Goal: Book appointment/travel/reservation

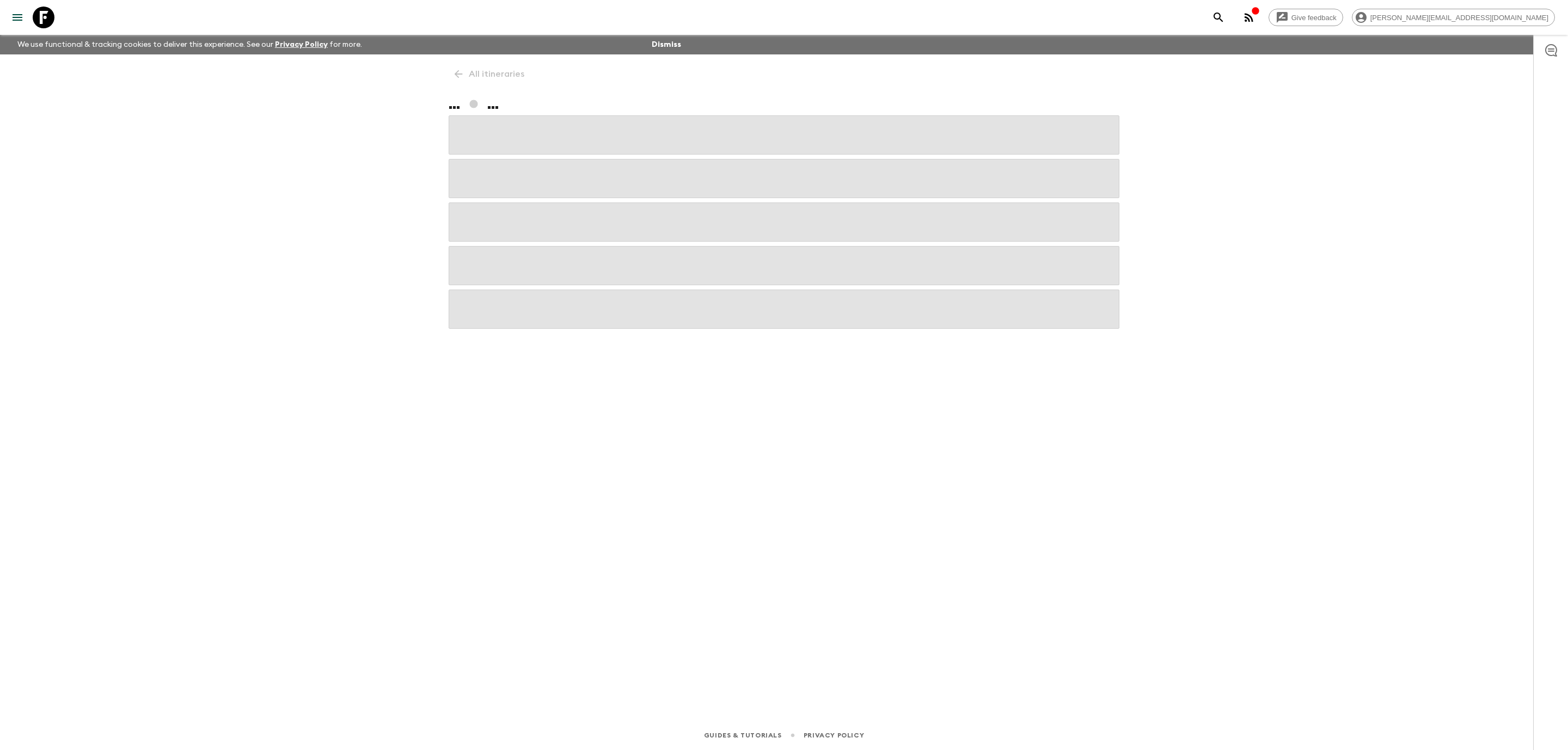
click at [43, 12] on icon at bounding box center [43, 17] width 21 height 21
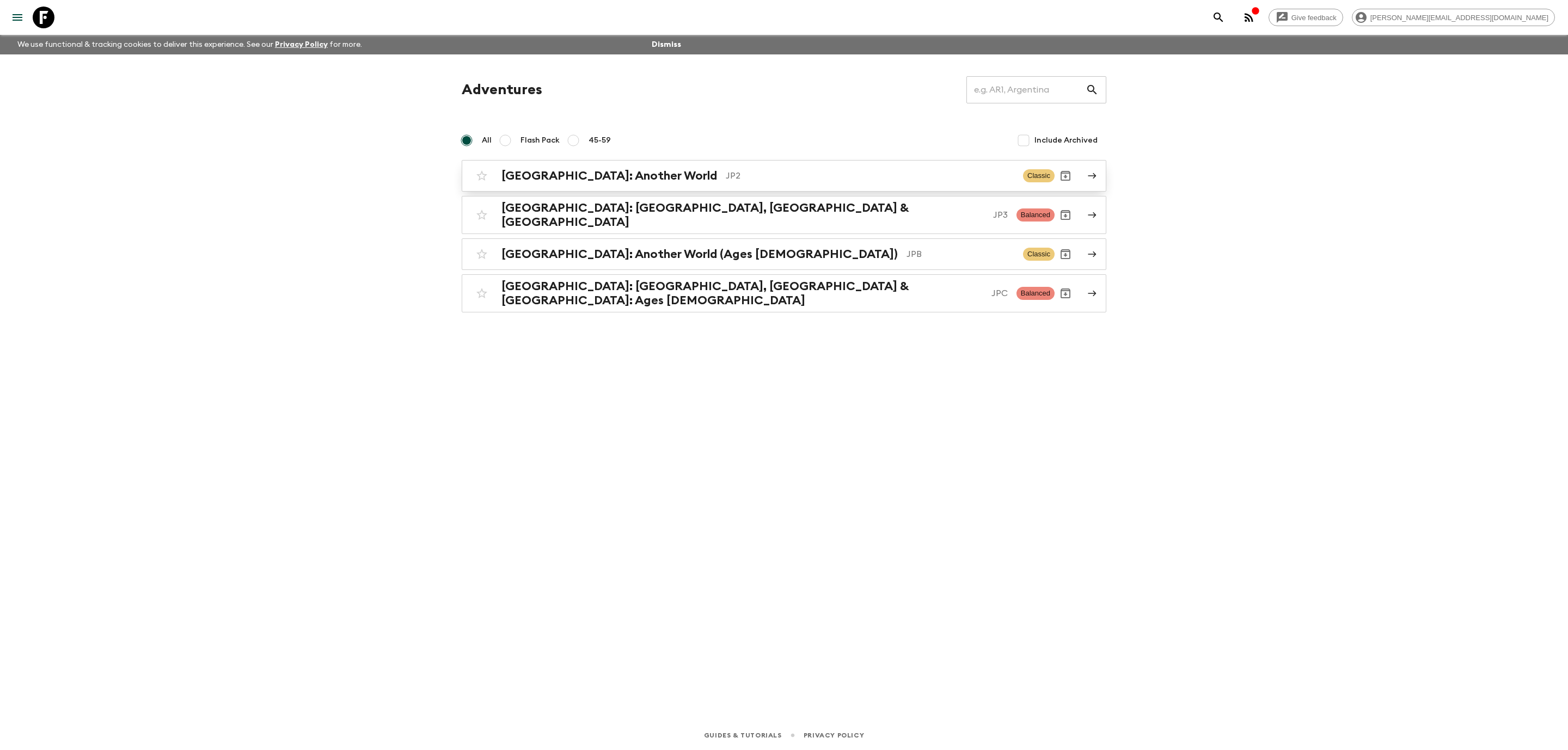
click at [726, 181] on p "JP2" at bounding box center [870, 176] width 289 height 13
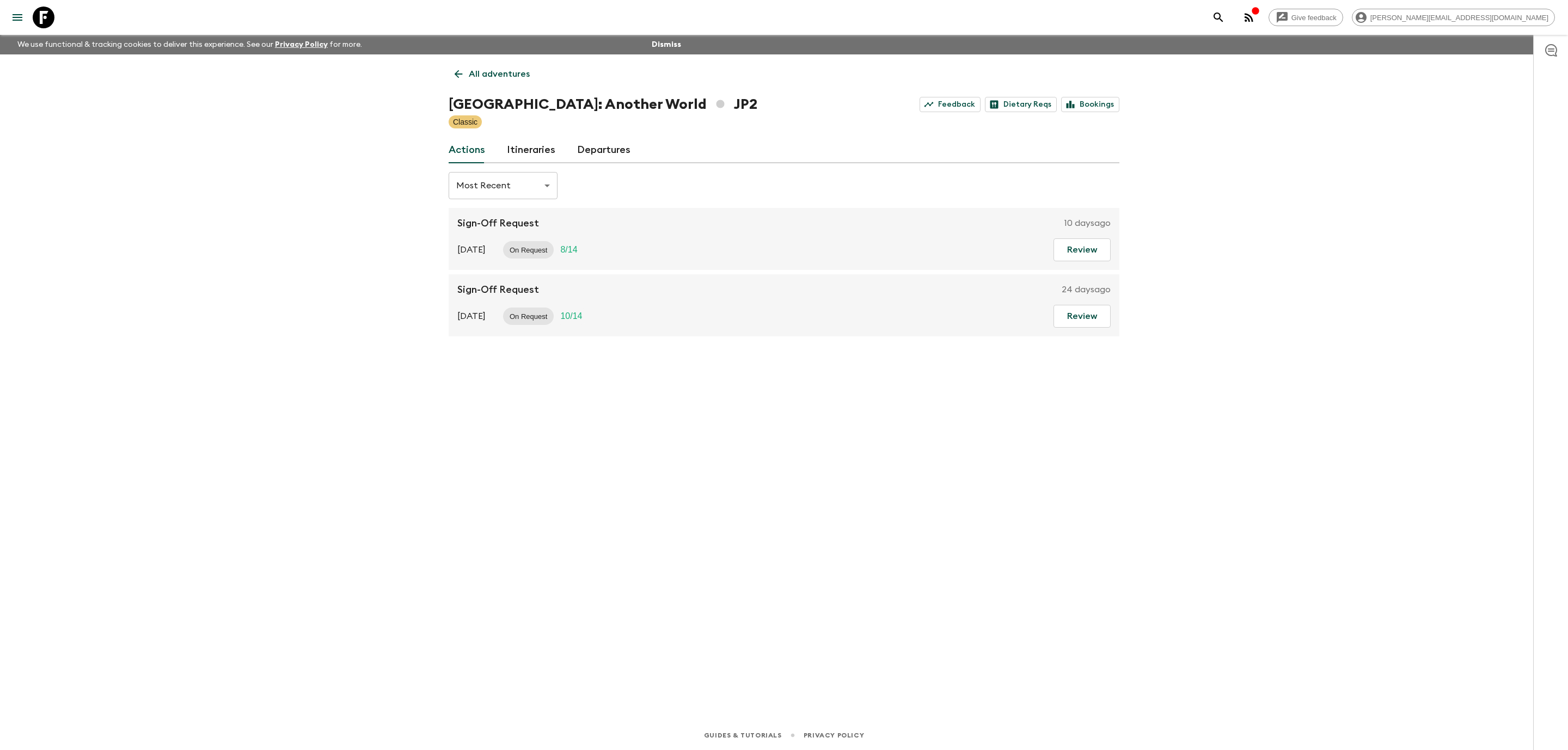
click at [609, 152] on link "Departures" at bounding box center [604, 150] width 53 height 26
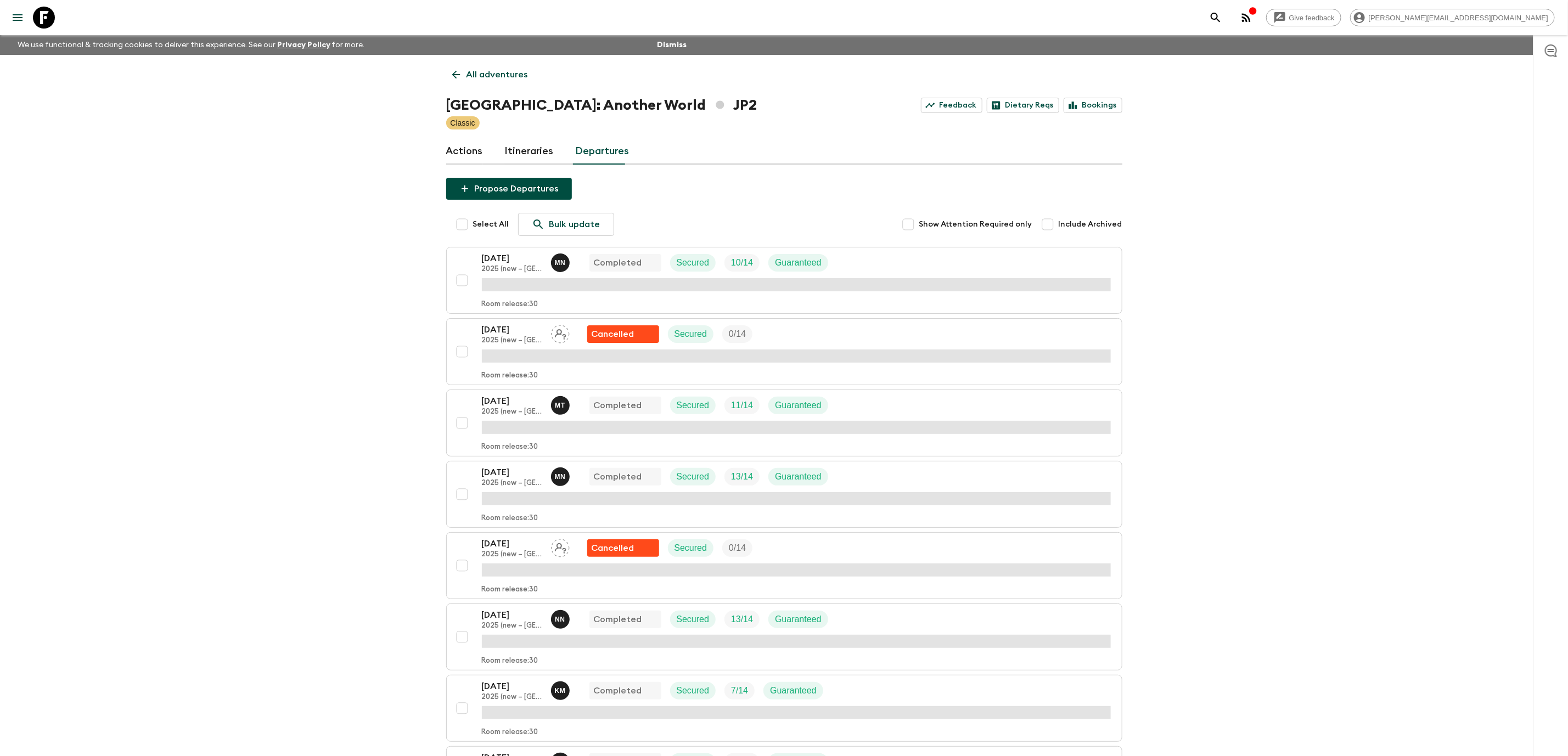
click at [539, 151] on link "Itineraries" at bounding box center [530, 151] width 49 height 27
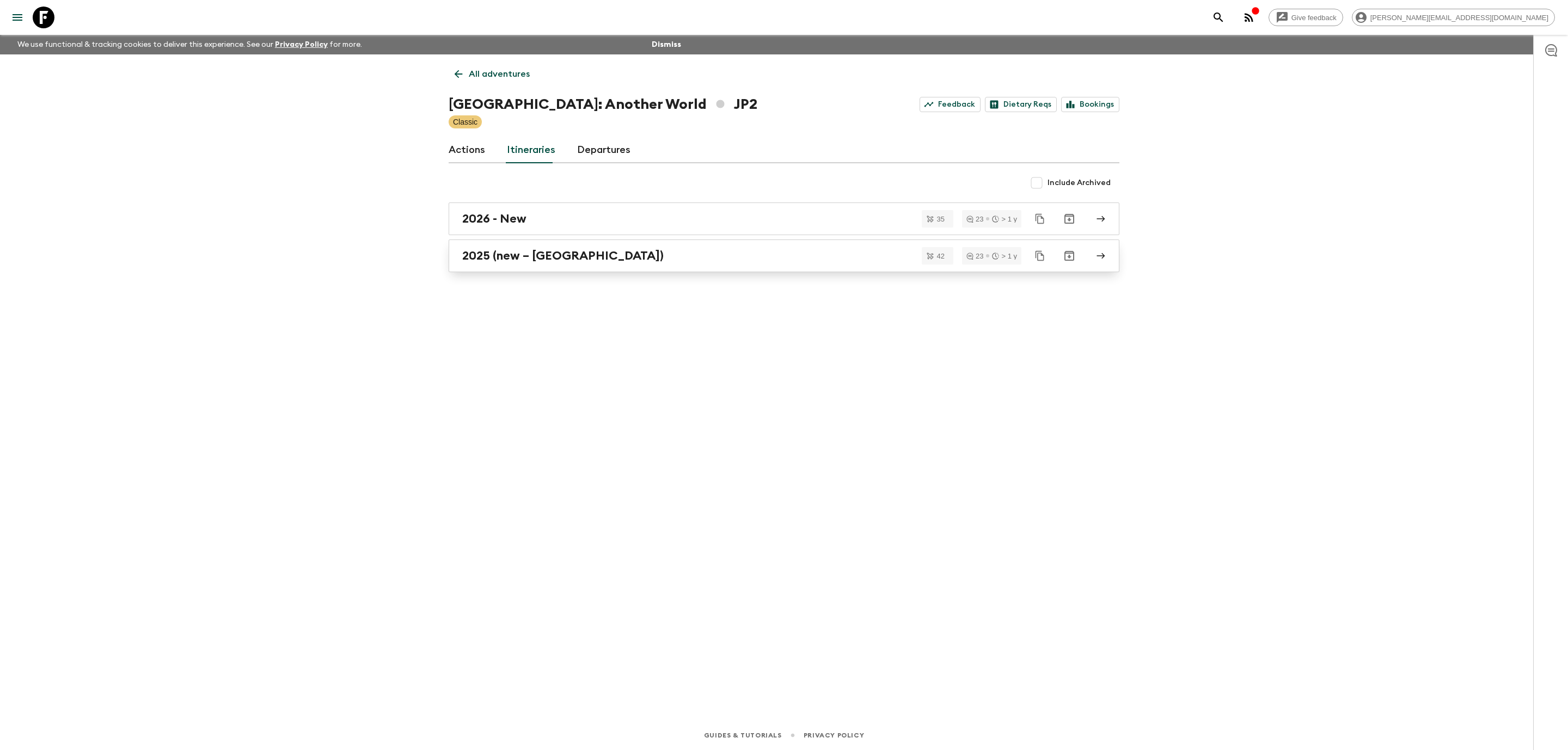
click at [622, 247] on link "2025 (new – [GEOGRAPHIC_DATA])" at bounding box center [784, 255] width 671 height 33
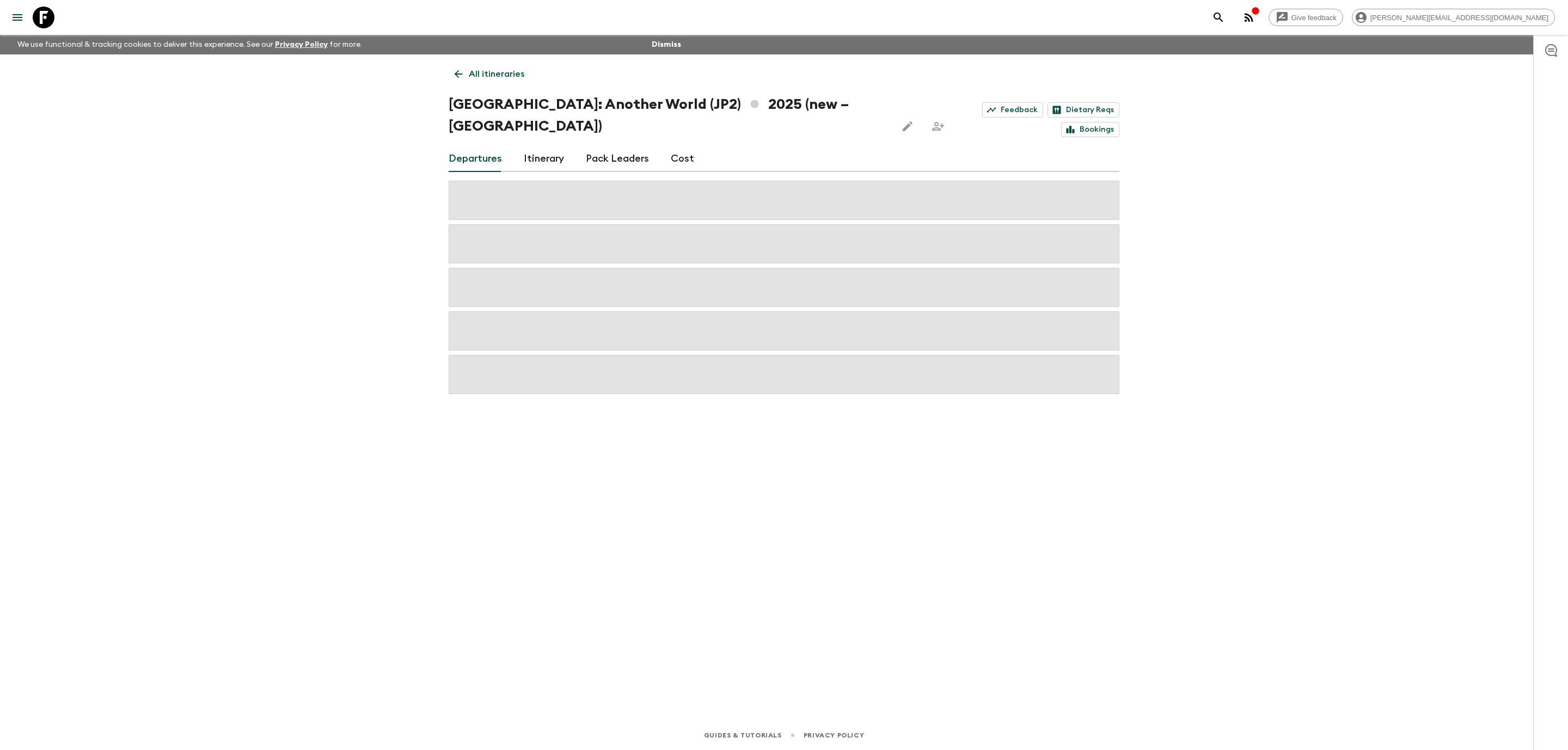
click at [687, 146] on link "Cost" at bounding box center [683, 159] width 24 height 26
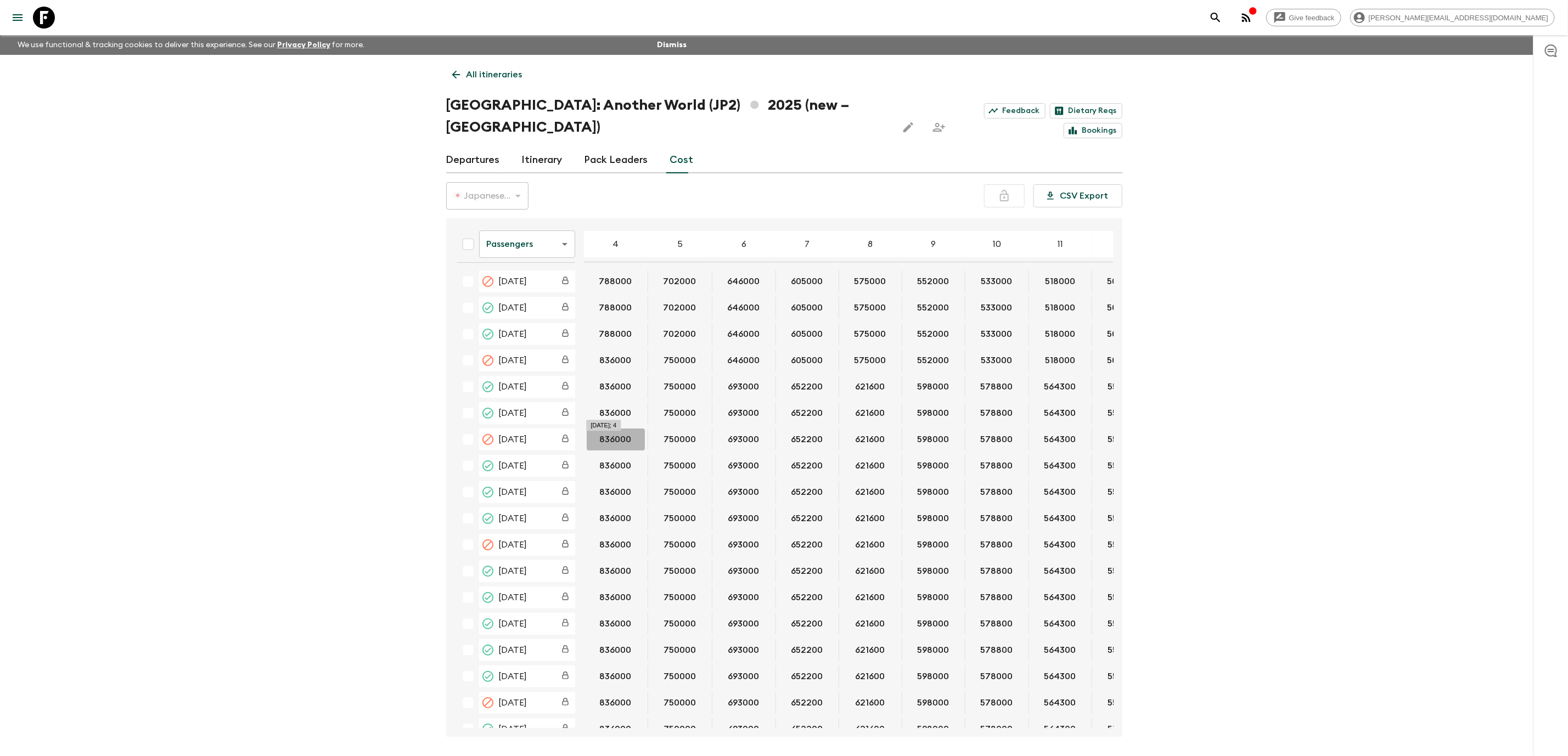
click at [611, 428] on button "836000" at bounding box center [615, 439] width 58 height 22
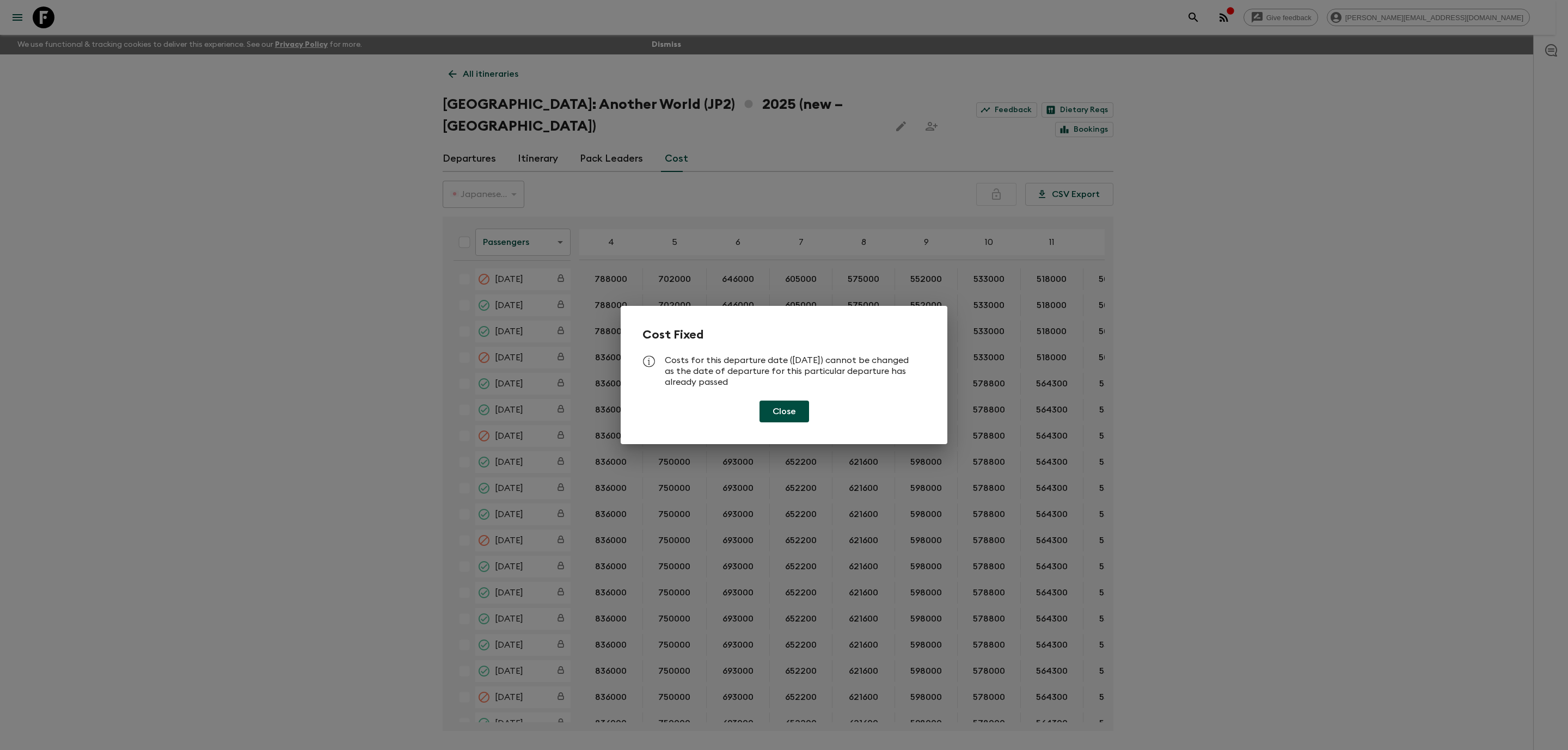
click at [797, 405] on button "Close" at bounding box center [784, 411] width 50 height 21
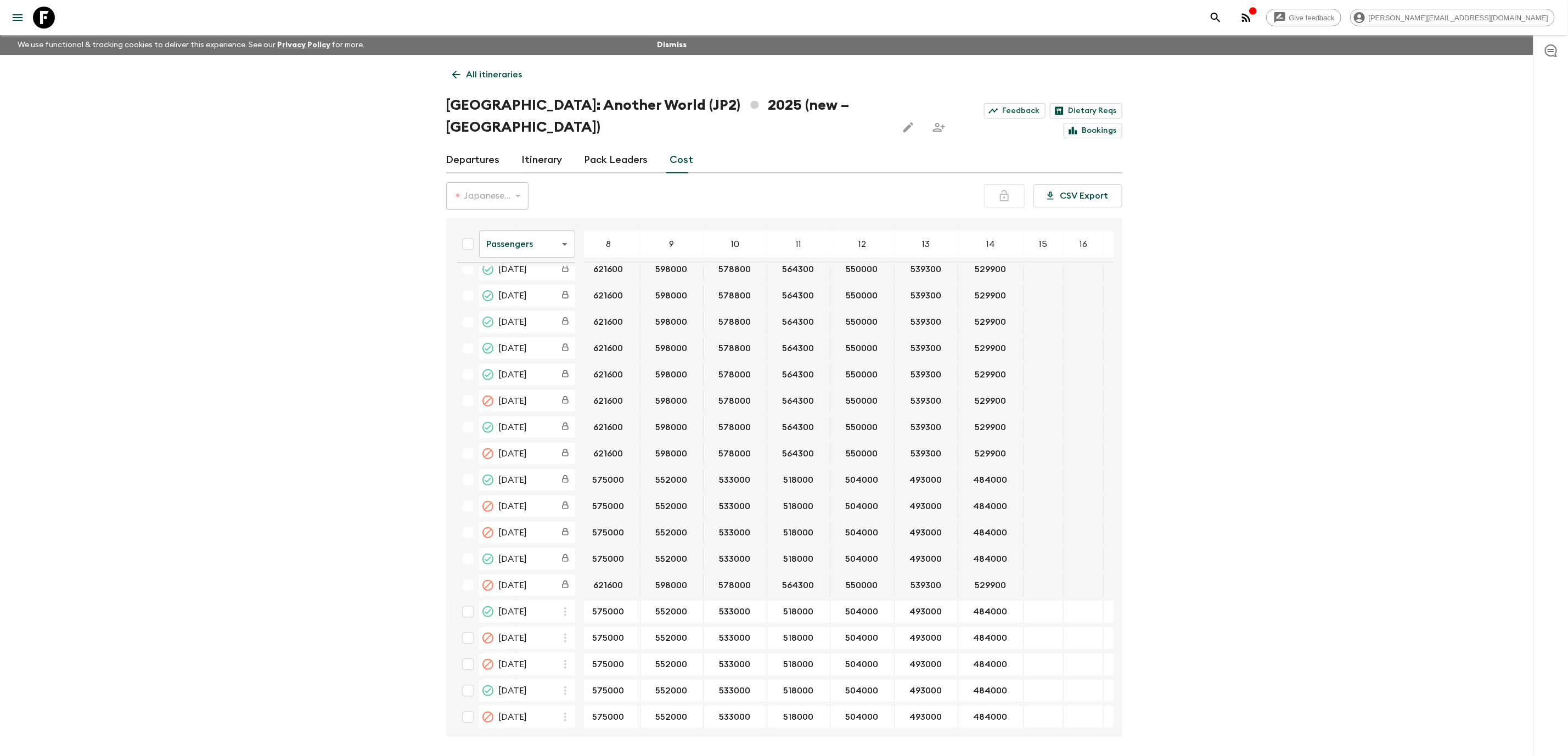
scroll to position [302, 328]
click at [38, 13] on icon at bounding box center [43, 17] width 22 height 22
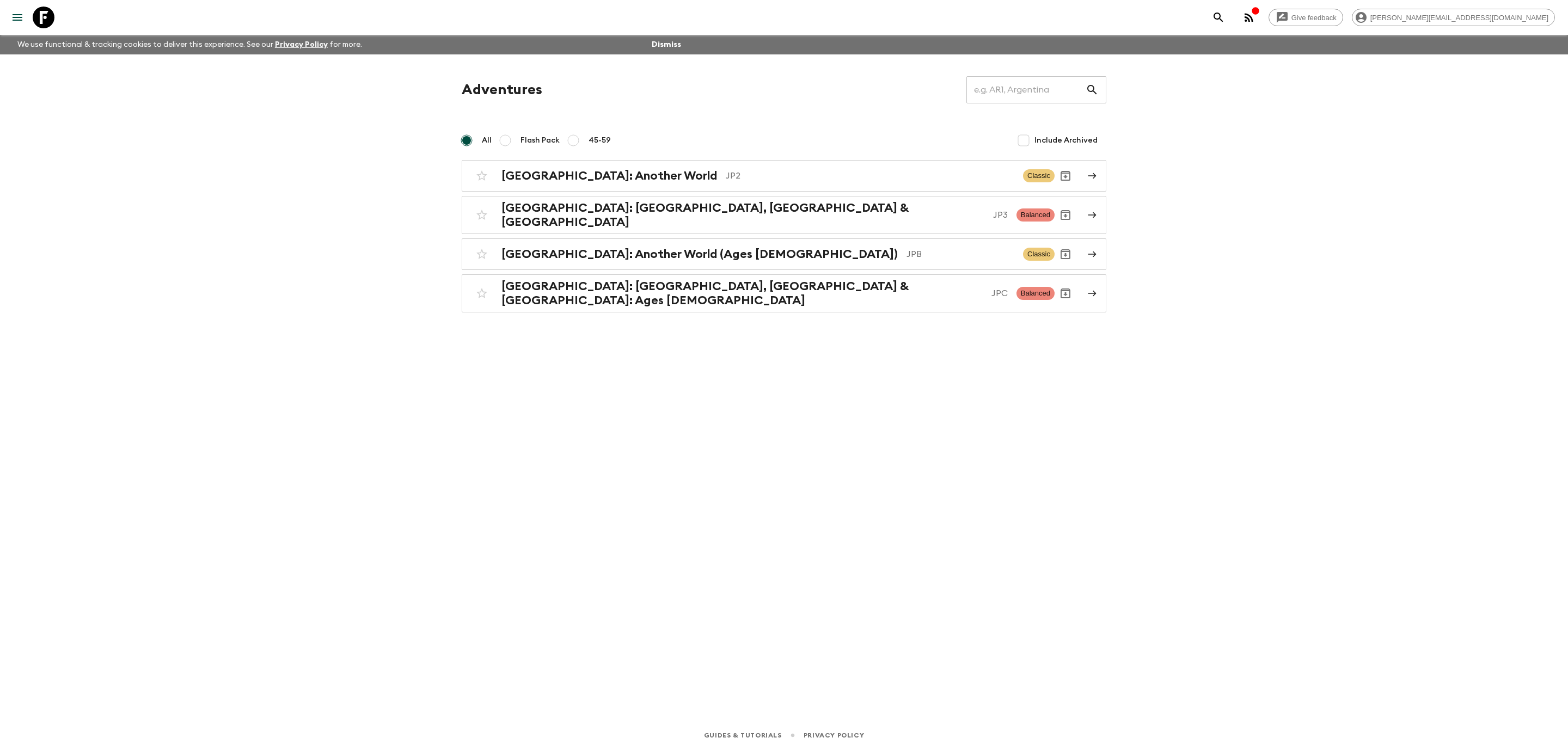
click at [50, 18] on icon at bounding box center [43, 17] width 21 height 21
click at [770, 165] on div "[GEOGRAPHIC_DATA]: Another World JP2 Classic" at bounding box center [762, 175] width 584 height 21
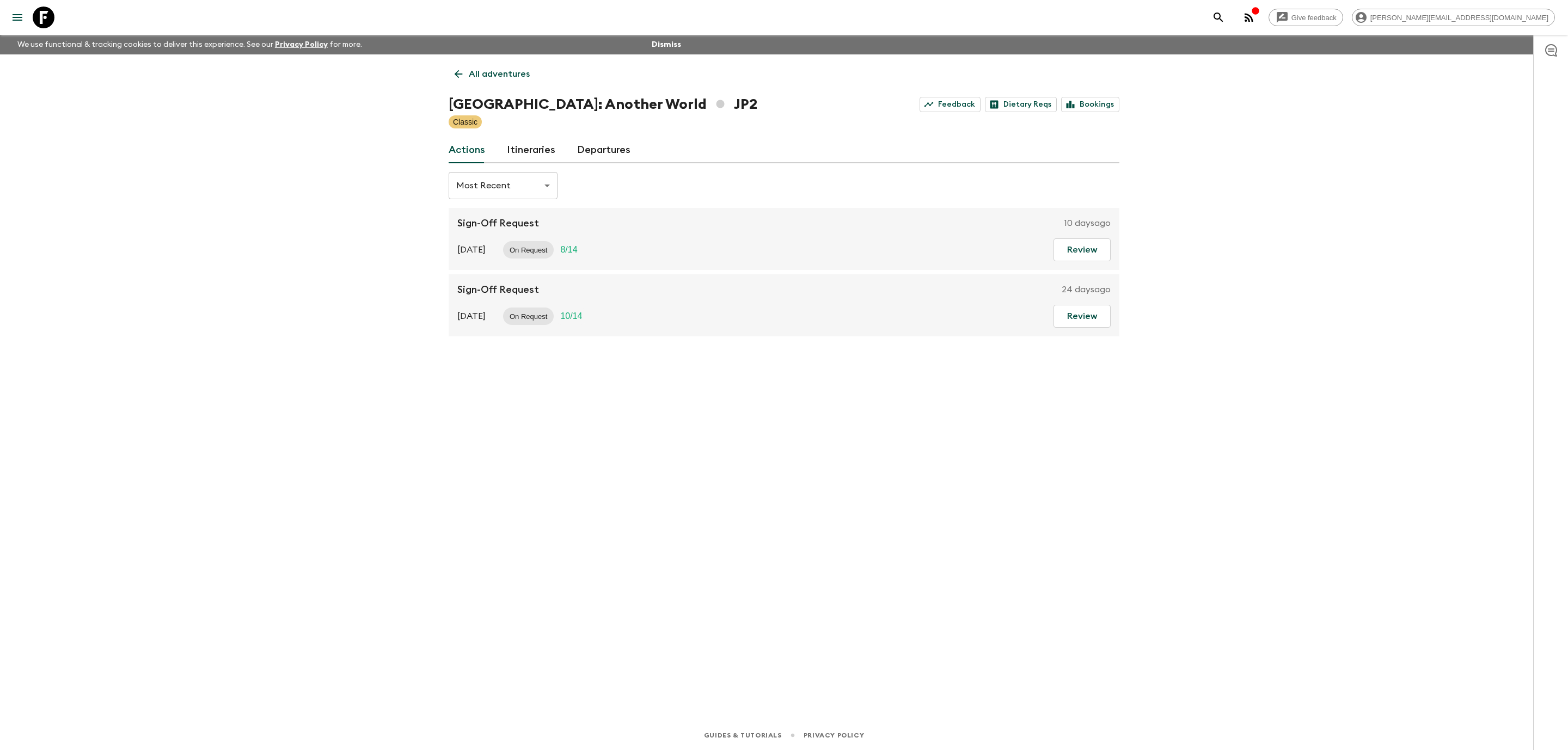
click at [610, 144] on link "Departures" at bounding box center [604, 150] width 53 height 26
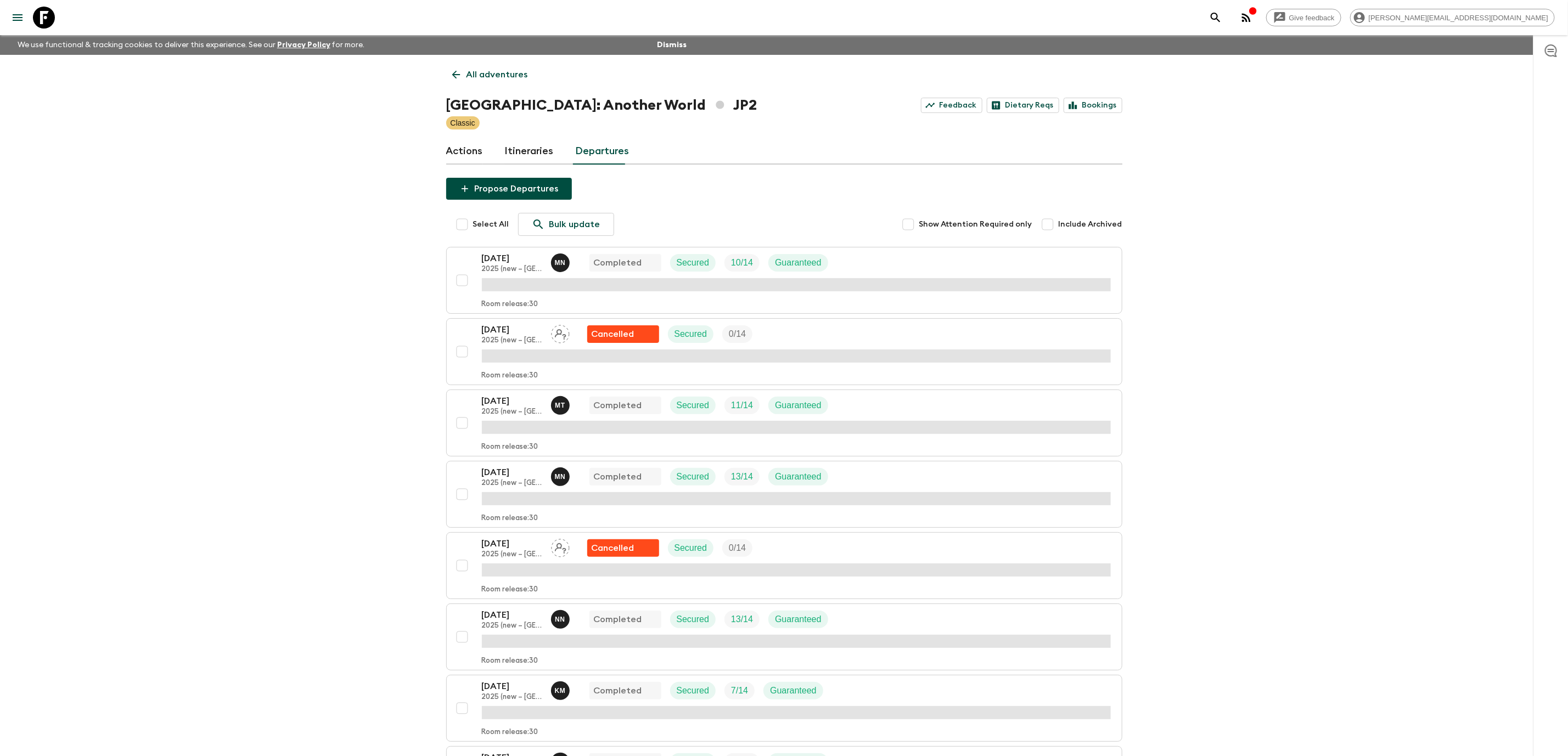
click at [54, 17] on icon at bounding box center [43, 17] width 22 height 22
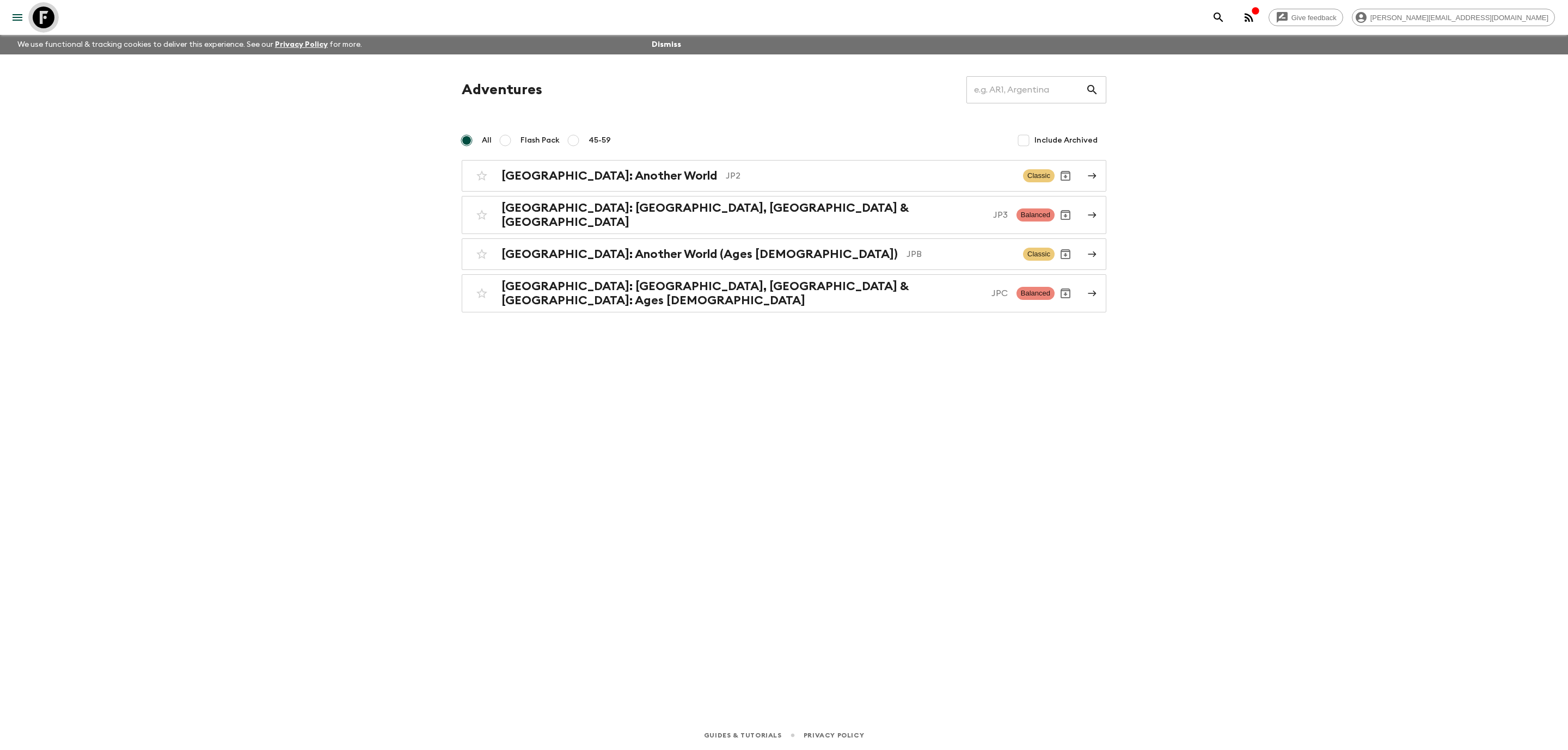
click at [48, 17] on icon at bounding box center [43, 17] width 21 height 21
click at [726, 176] on p "JP2" at bounding box center [870, 176] width 289 height 13
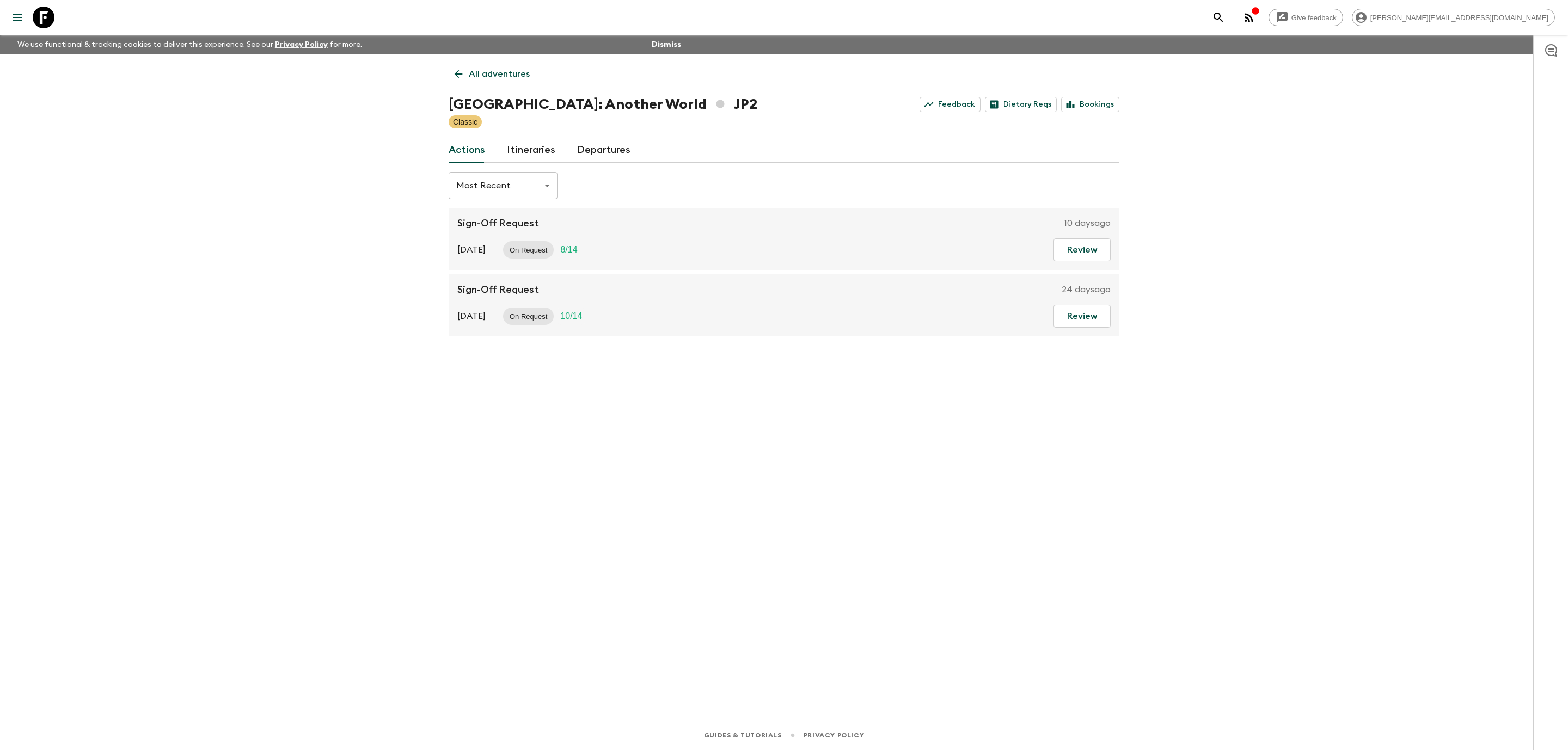
click at [613, 151] on link "Departures" at bounding box center [604, 150] width 53 height 26
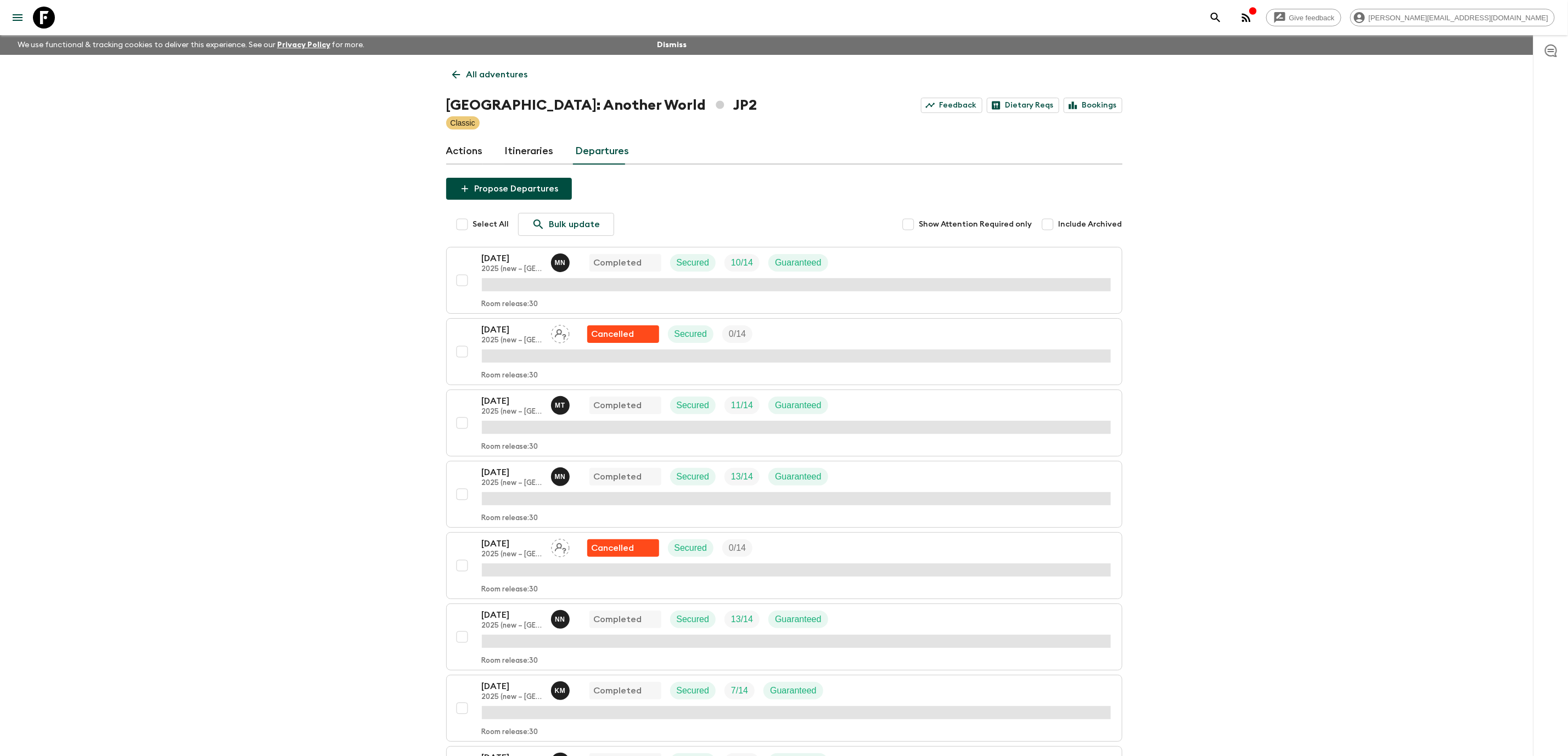
click at [51, 15] on icon at bounding box center [43, 17] width 22 height 22
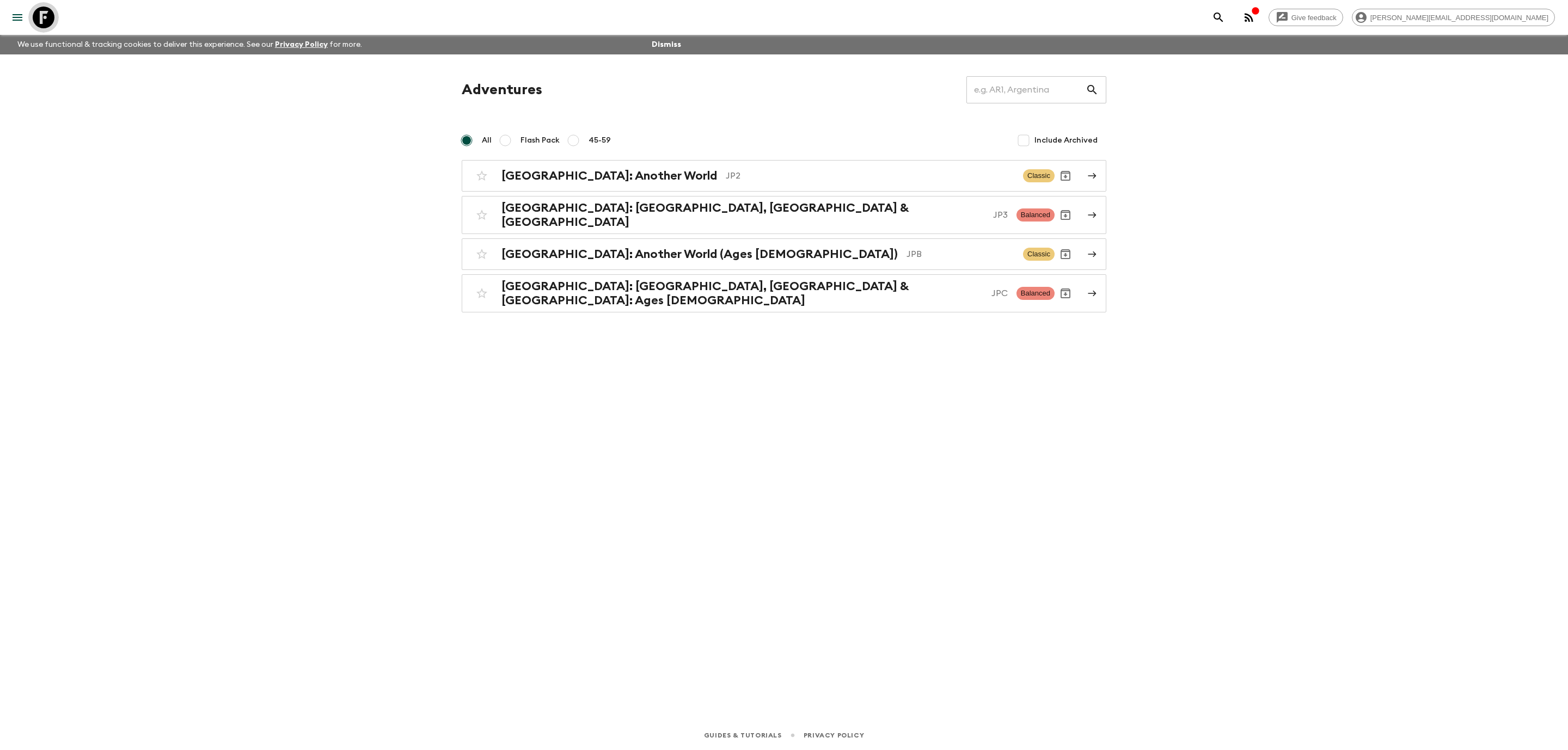
click at [45, 19] on icon at bounding box center [43, 17] width 21 height 21
click at [767, 185] on div "[GEOGRAPHIC_DATA]: Another World JP2 Classic" at bounding box center [762, 175] width 584 height 21
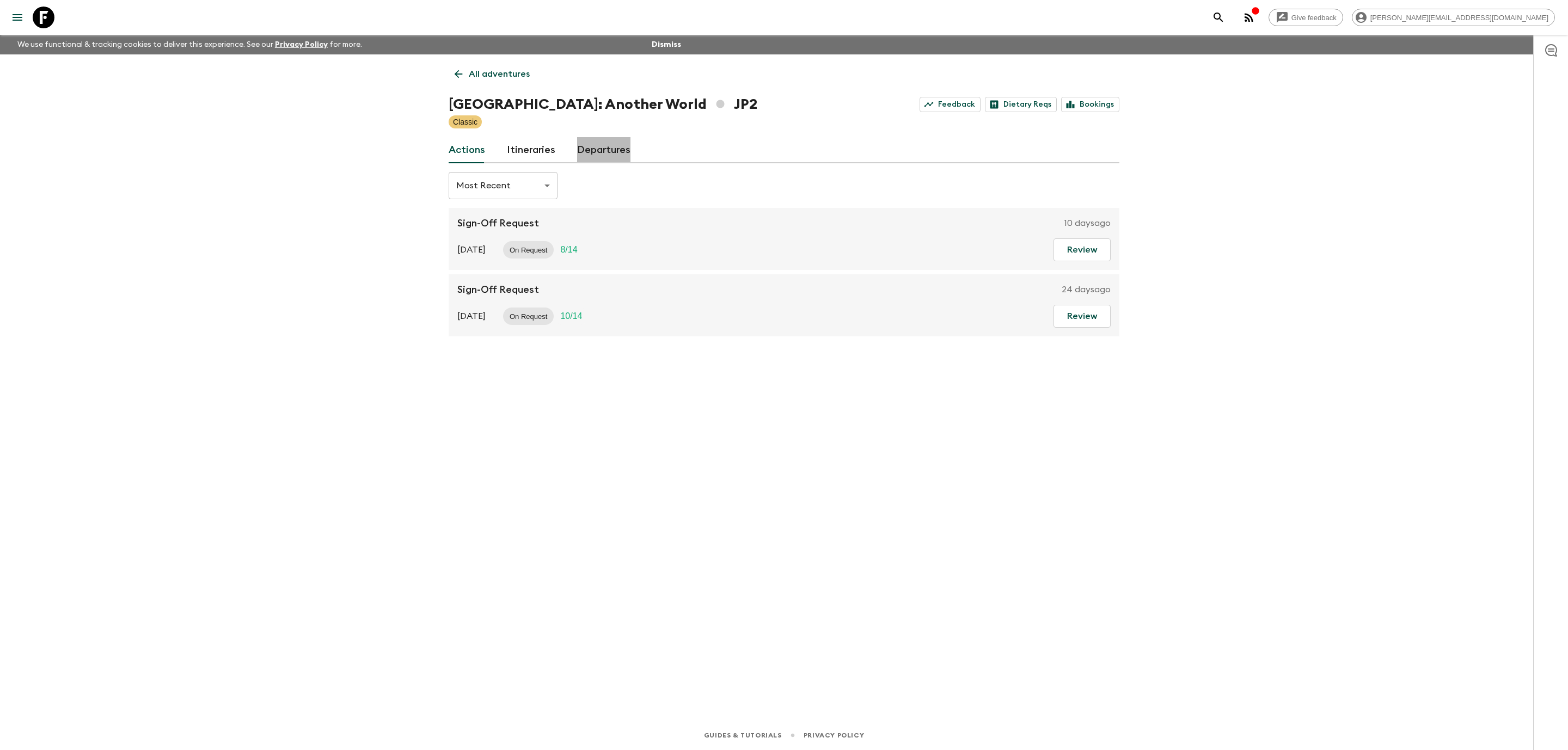
click at [613, 155] on link "Departures" at bounding box center [604, 150] width 53 height 26
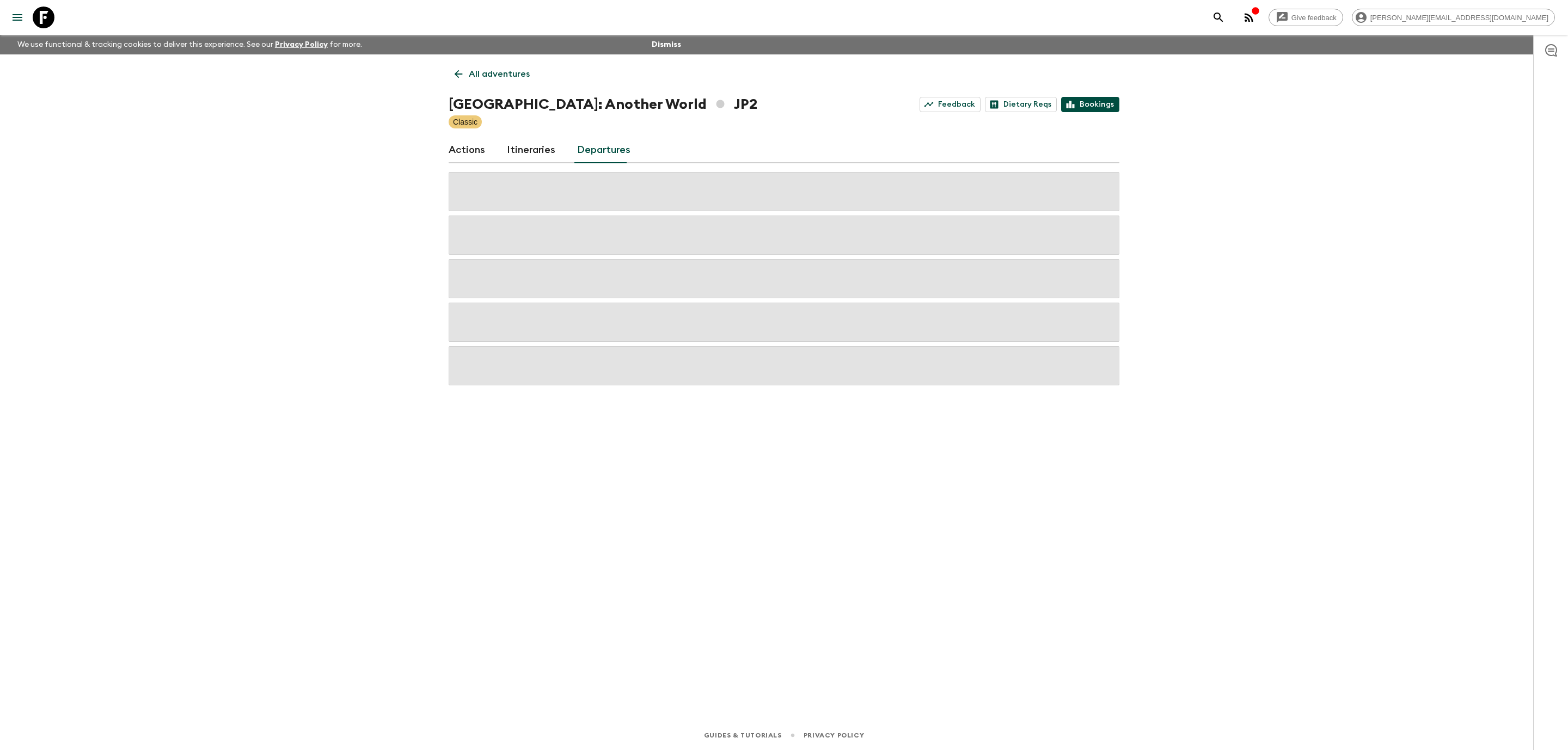
click at [1111, 103] on link "Bookings" at bounding box center [1090, 104] width 58 height 15
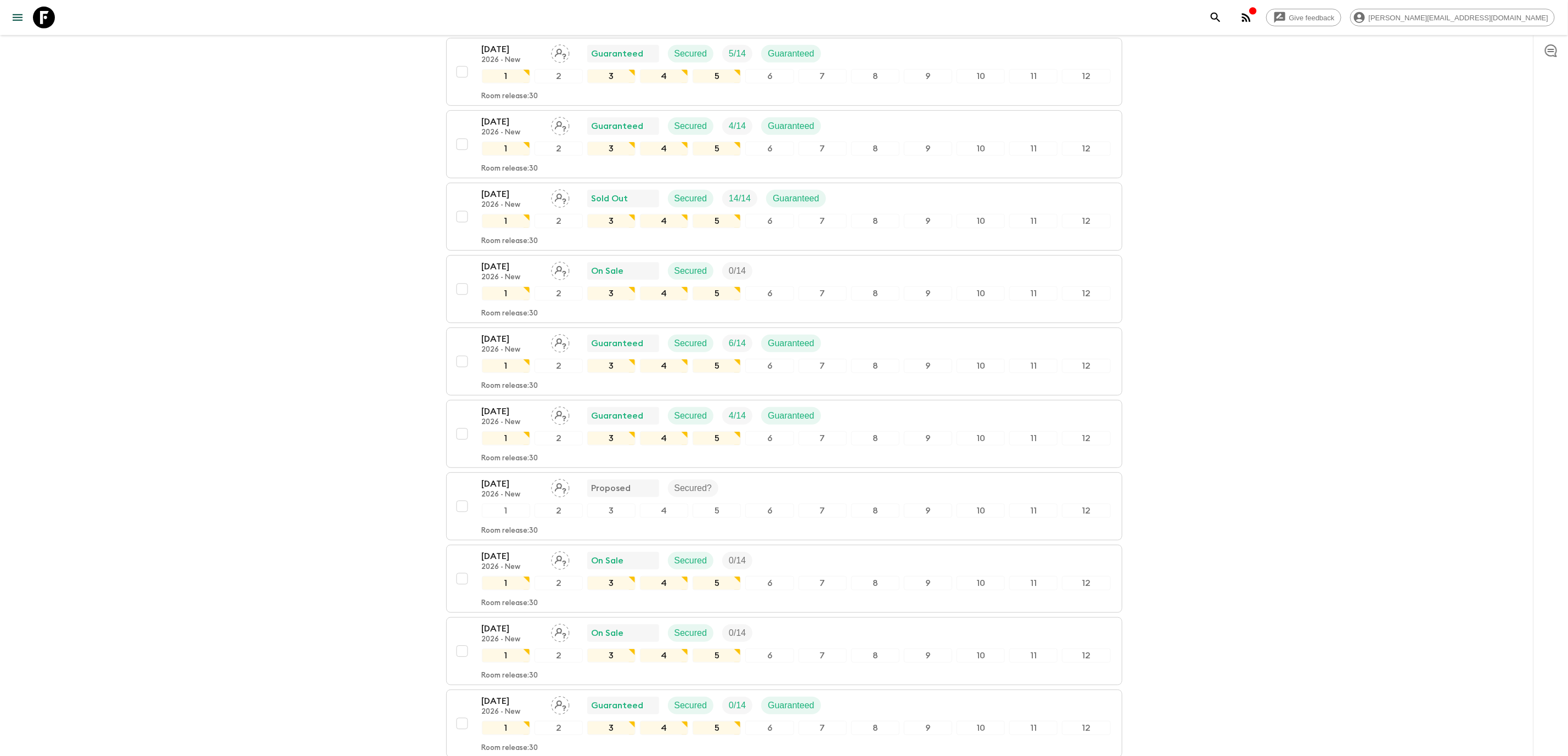
scroll to position [3506, 0]
